Goal: Use online tool/utility: Utilize a website feature to perform a specific function

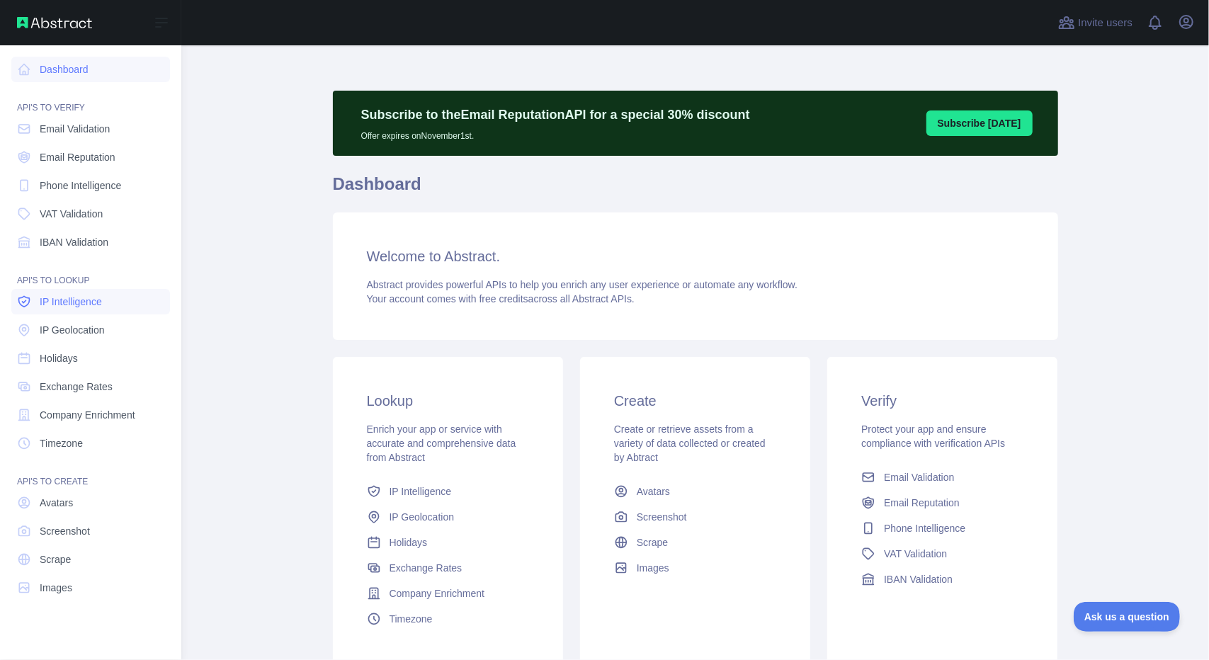
click at [95, 300] on span "IP Intelligence" at bounding box center [71, 302] width 62 height 14
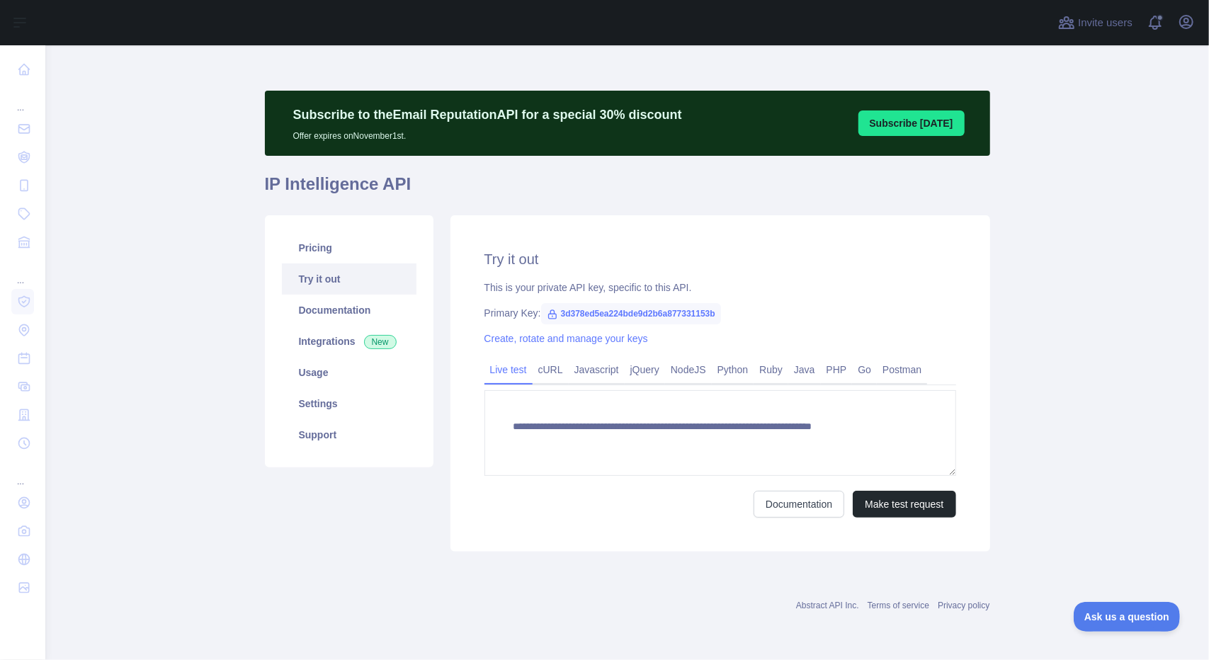
type textarea "**********"
click at [649, 315] on span "3d378ed5ea224bde9d2b6a877331153b" at bounding box center [631, 313] width 180 height 21
copy span "3d378ed5ea224bde9d2b6a877331153b"
